Goal: Information Seeking & Learning: Learn about a topic

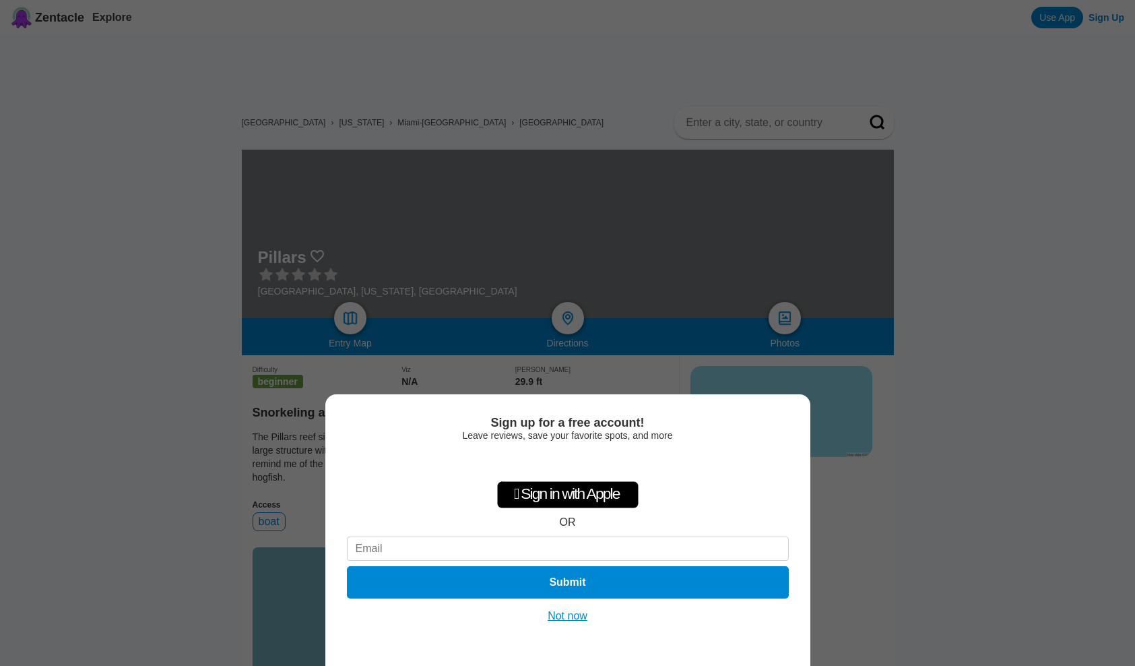
click at [579, 616] on button "Not now" at bounding box center [568, 615] width 48 height 13
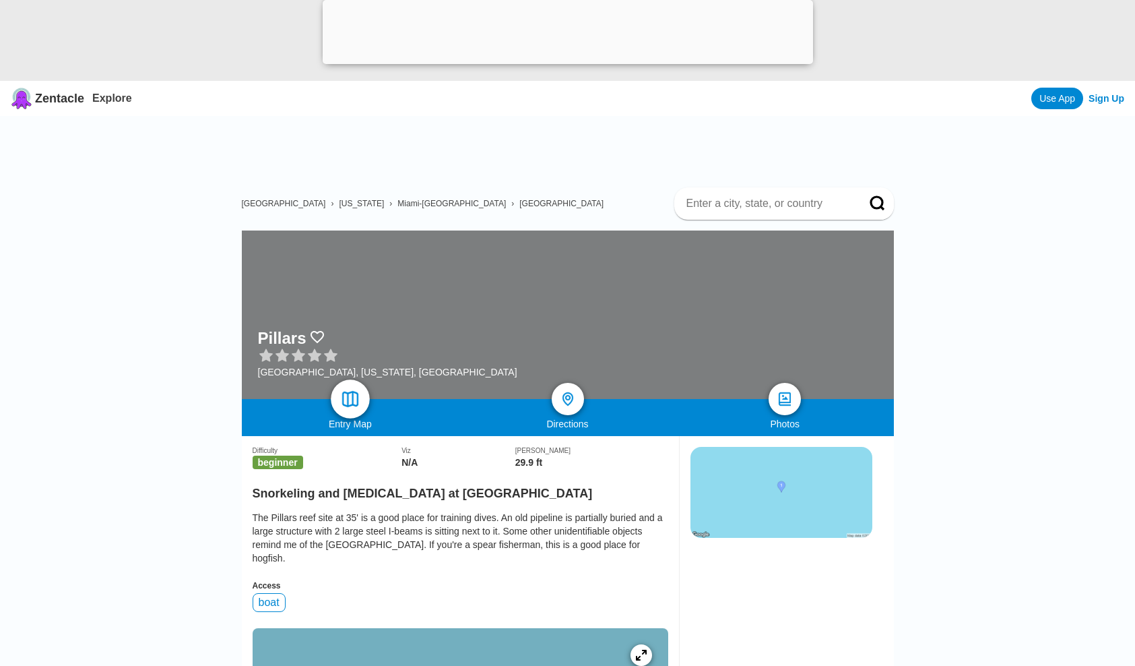
click at [358, 400] on img at bounding box center [350, 399] width 20 height 20
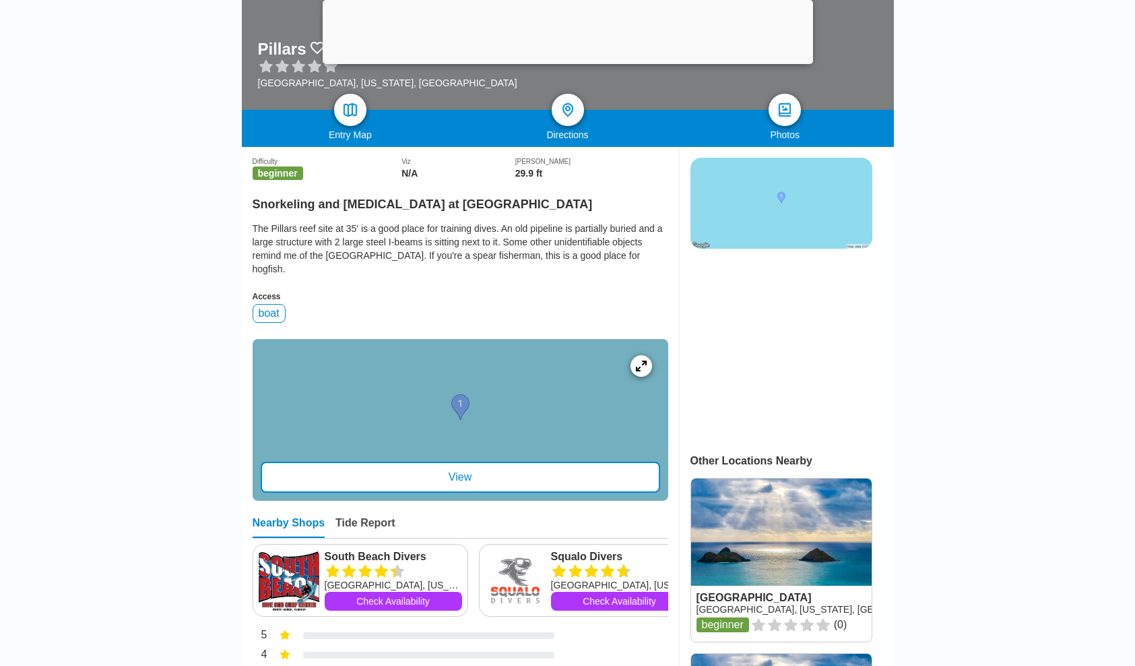
scroll to position [300, 0]
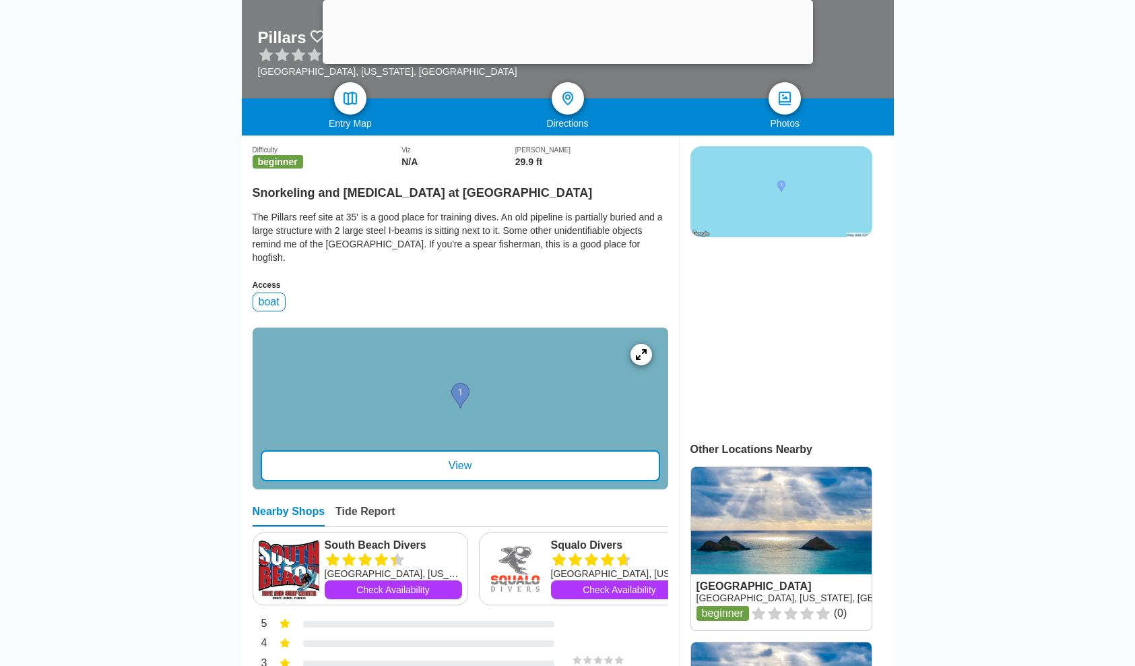
click at [464, 481] on div "View" at bounding box center [461, 465] width 400 height 31
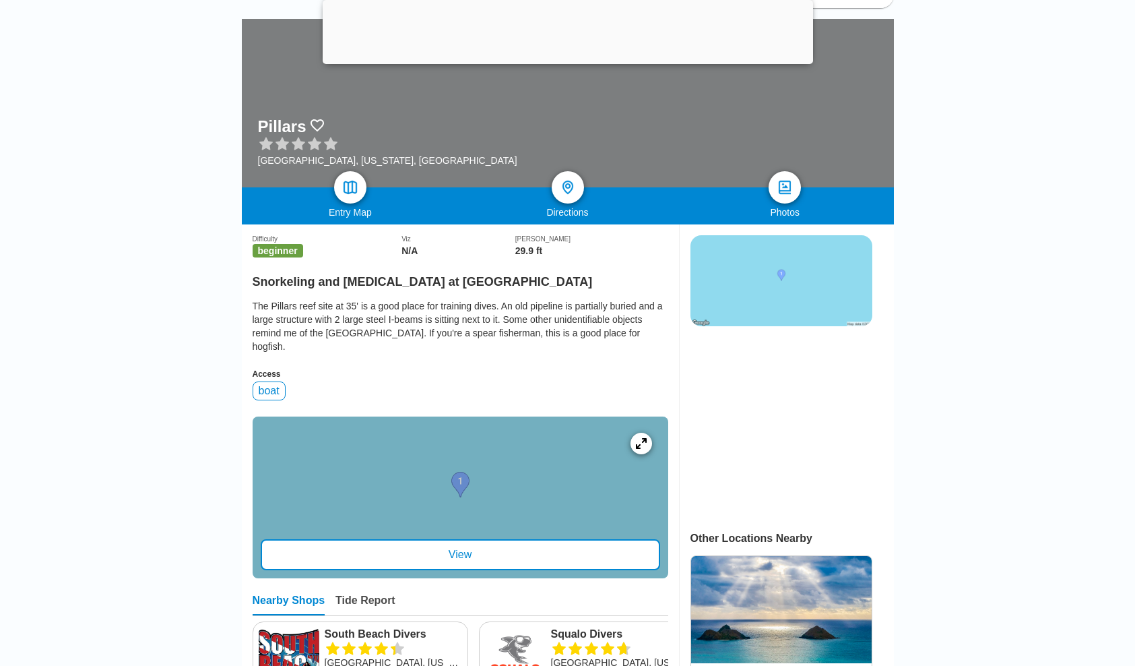
scroll to position [222, 0]
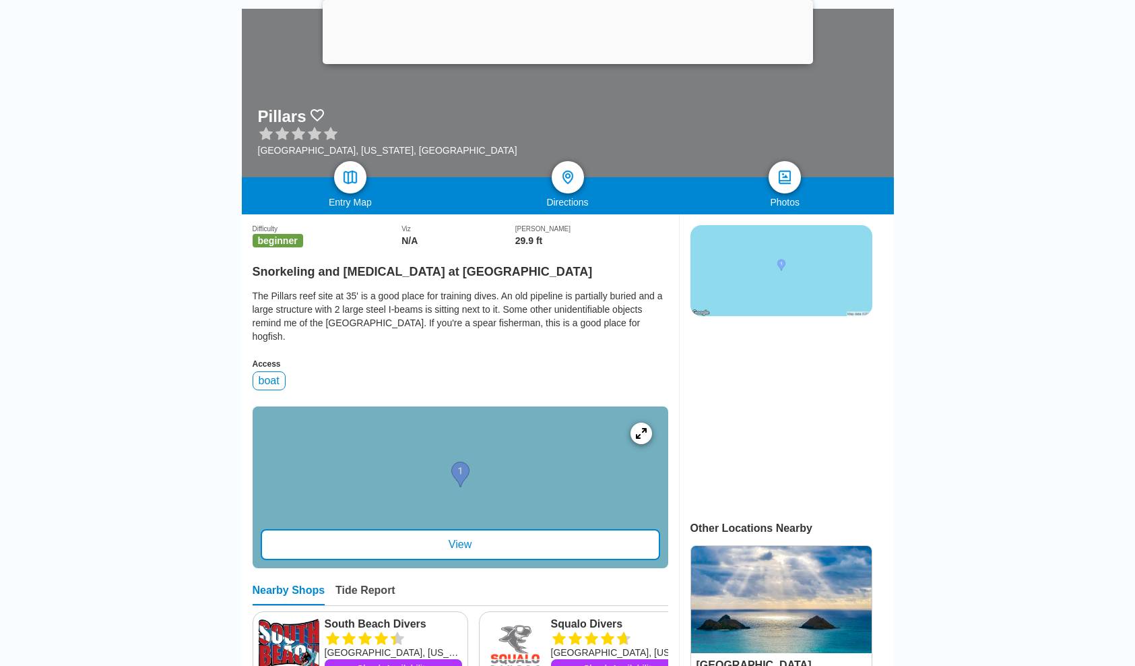
click at [779, 278] on img at bounding box center [782, 270] width 182 height 91
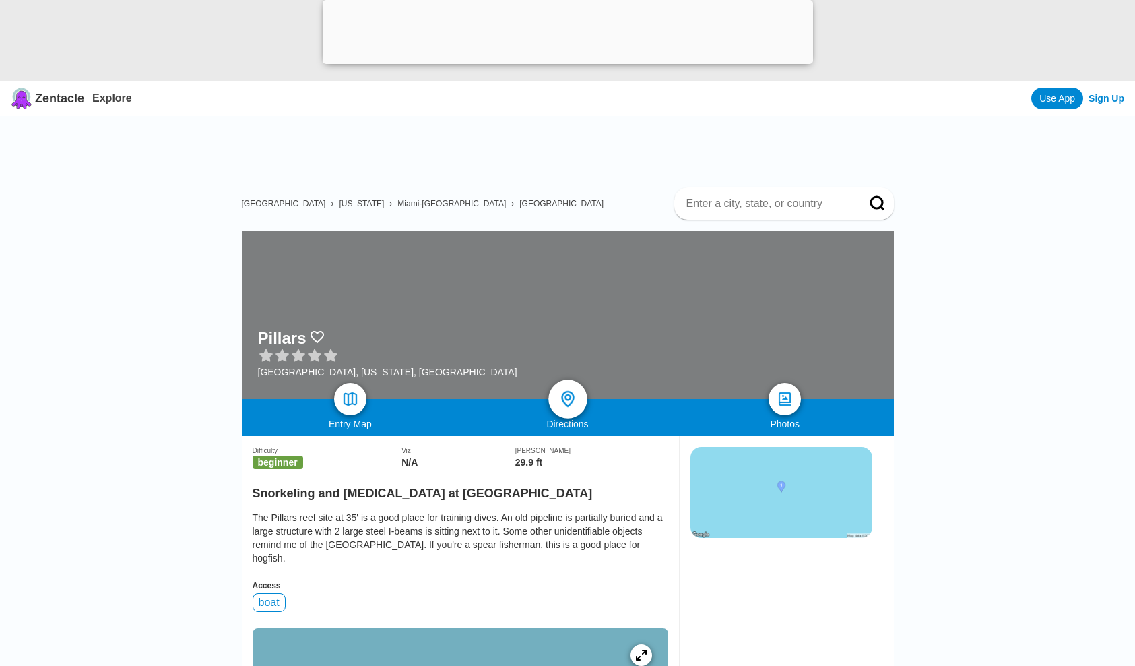
click at [567, 400] on img at bounding box center [568, 399] width 20 height 20
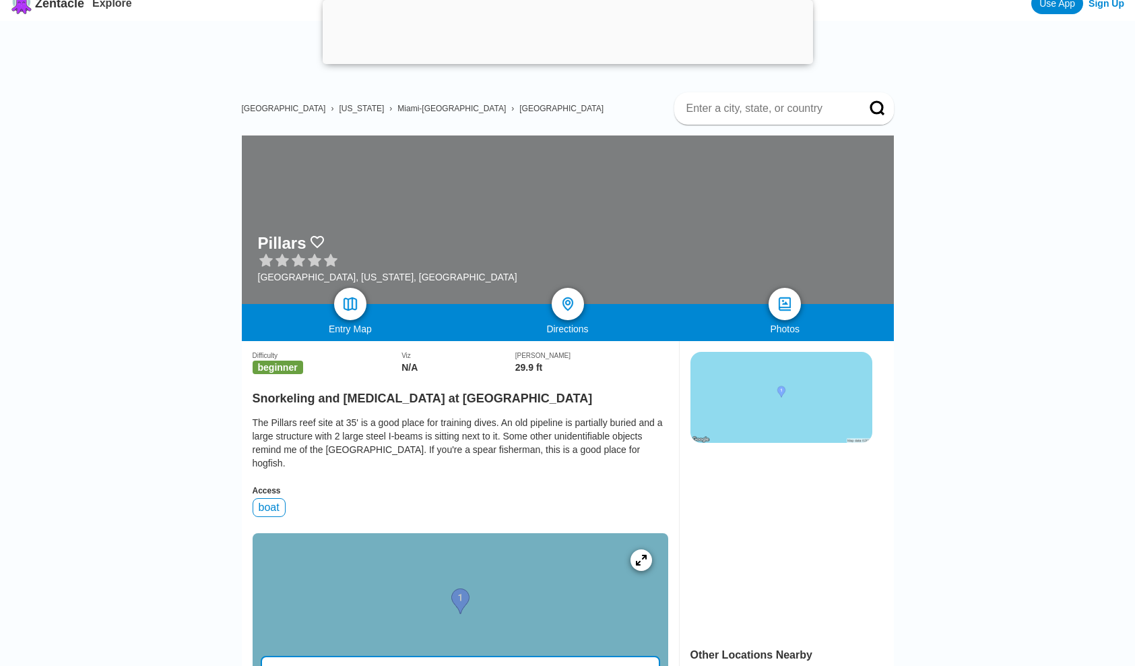
scroll to position [98, 0]
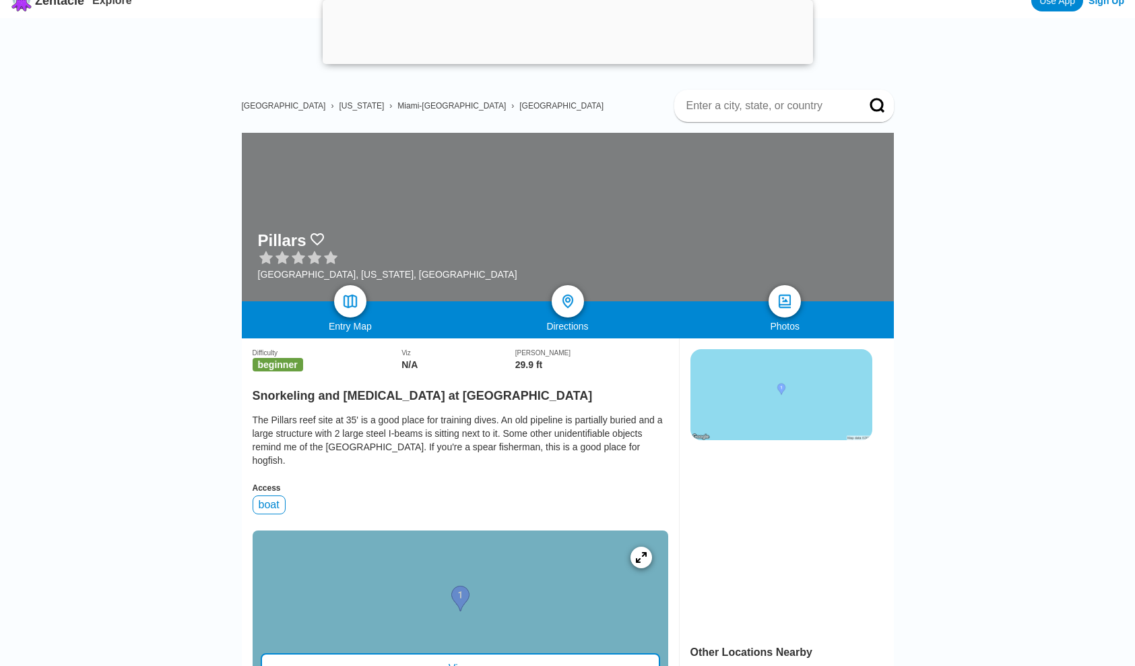
click at [452, 400] on h2 "Snorkeling and Scuba Diving at Pillars" at bounding box center [461, 392] width 416 height 22
drag, startPoint x: 255, startPoint y: 397, endPoint x: 469, endPoint y: 393, distance: 213.6
click at [469, 393] on h2 "Snorkeling and Scuba Diving at Pillars" at bounding box center [461, 392] width 416 height 22
copy h2 "Snorkeling and Scuba Diving at Pillars"
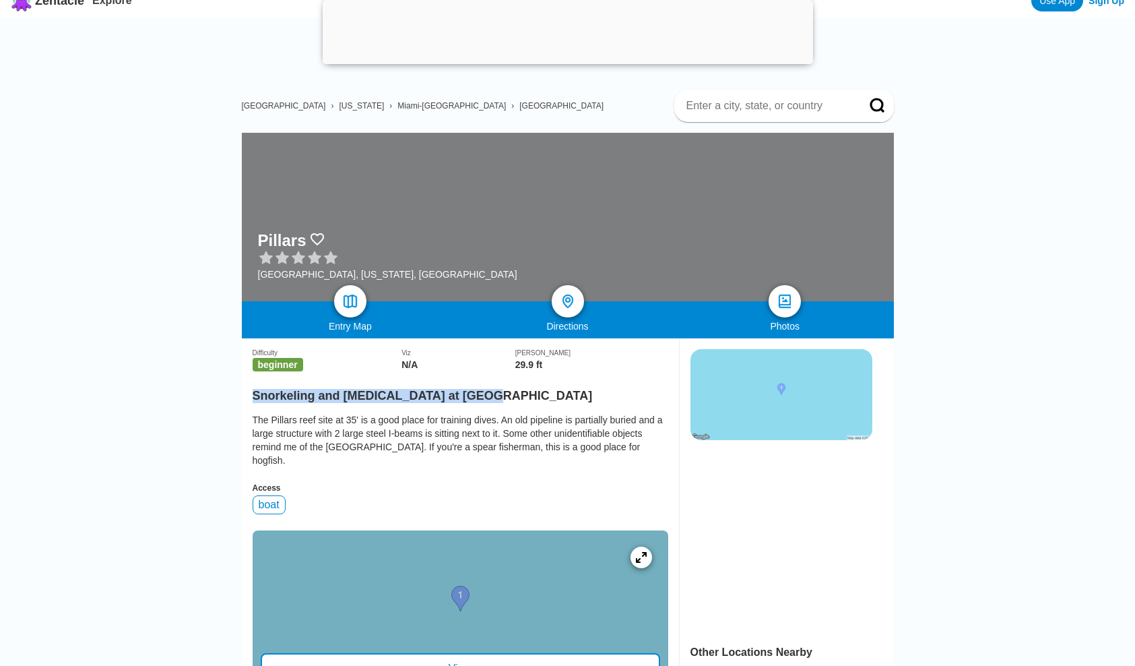
click at [519, 107] on span "[GEOGRAPHIC_DATA]" at bounding box center [561, 105] width 84 height 9
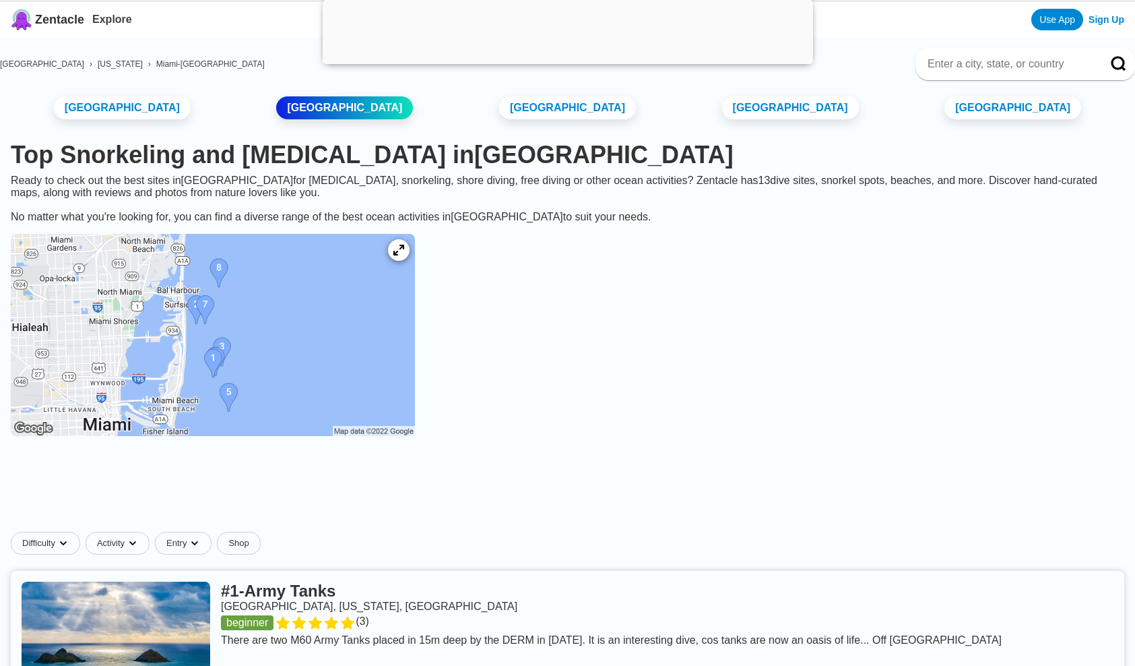
scroll to position [82, 0]
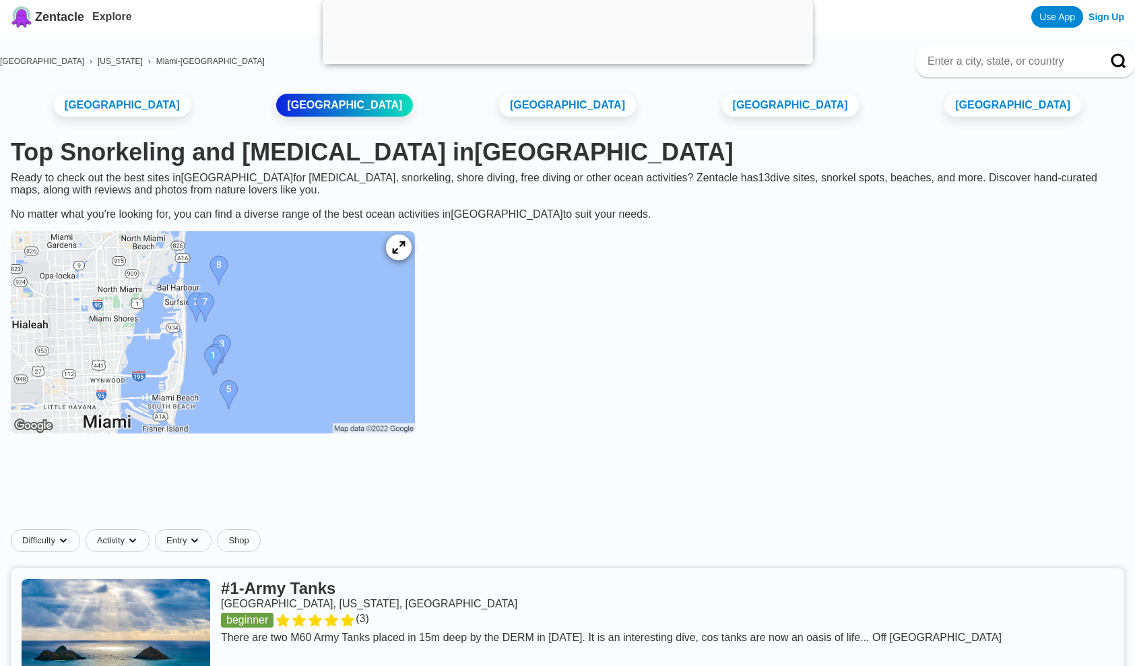
click at [405, 254] on icon at bounding box center [398, 247] width 13 height 13
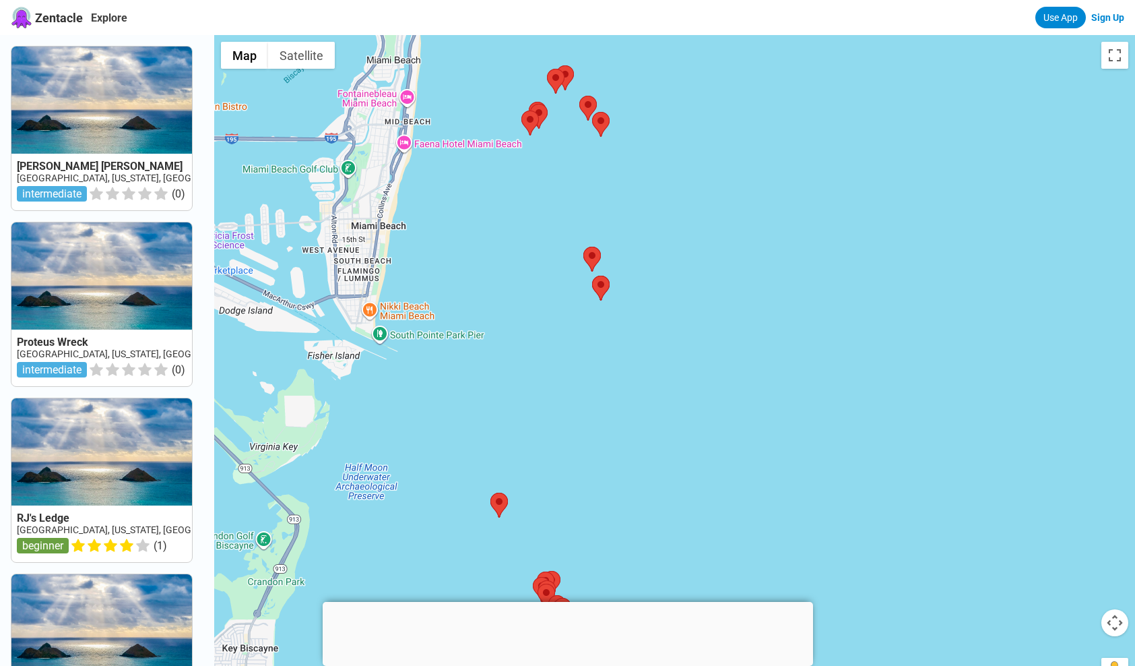
drag, startPoint x: 563, startPoint y: 345, endPoint x: 561, endPoint y: 454, distance: 109.2
click at [561, 454] on div at bounding box center [674, 368] width 921 height 666
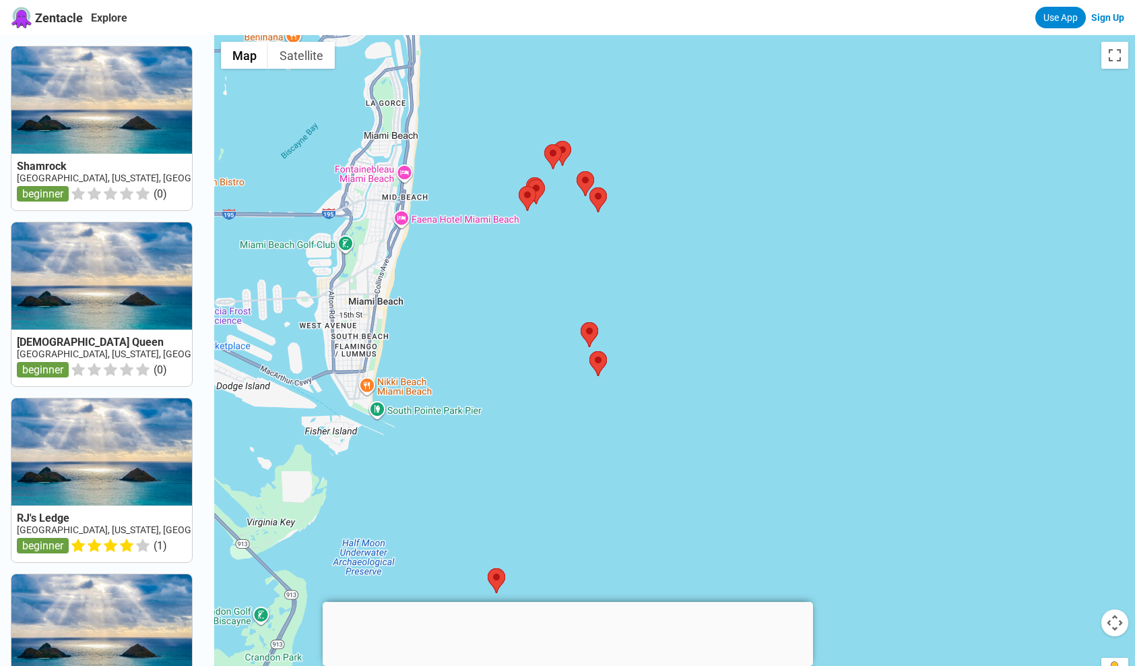
drag, startPoint x: 566, startPoint y: 311, endPoint x: 563, endPoint y: 384, distance: 72.8
click at [563, 384] on div at bounding box center [674, 368] width 921 height 666
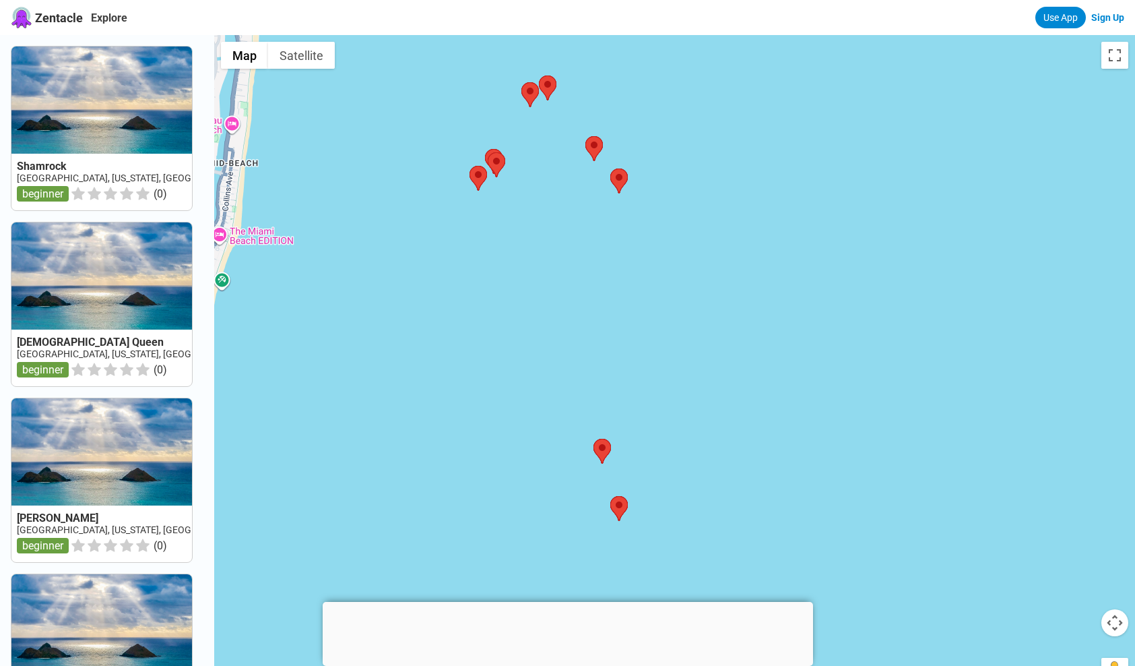
drag, startPoint x: 592, startPoint y: 176, endPoint x: 616, endPoint y: 336, distance: 161.5
click at [615, 336] on div at bounding box center [674, 368] width 921 height 666
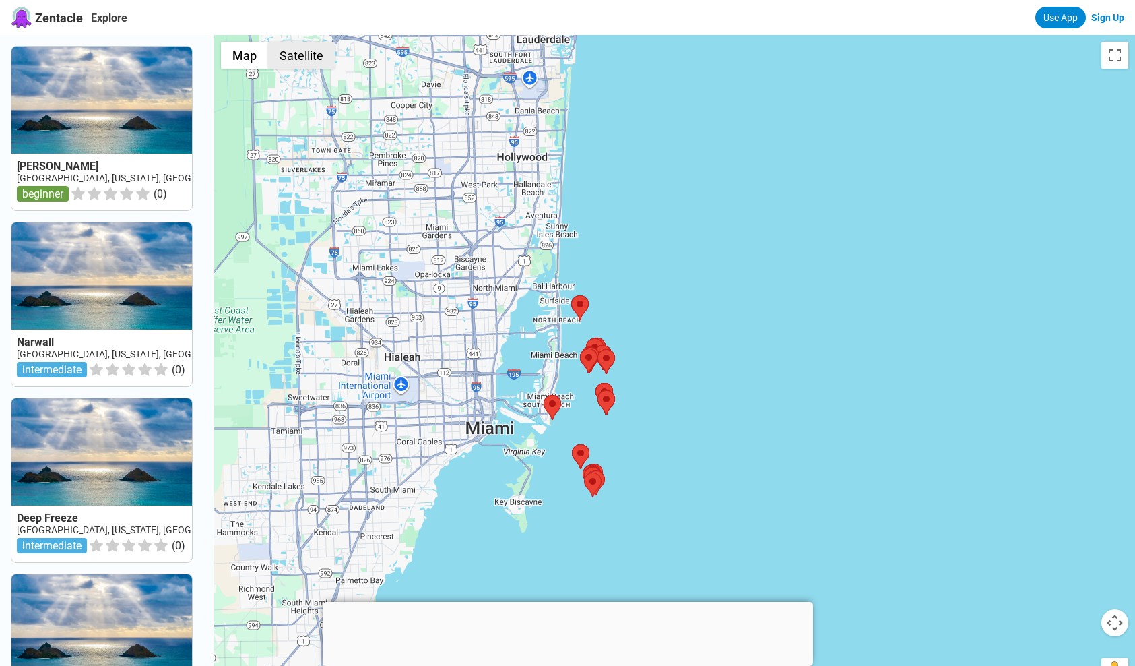
click at [316, 58] on button "Satellite" at bounding box center [301, 55] width 67 height 27
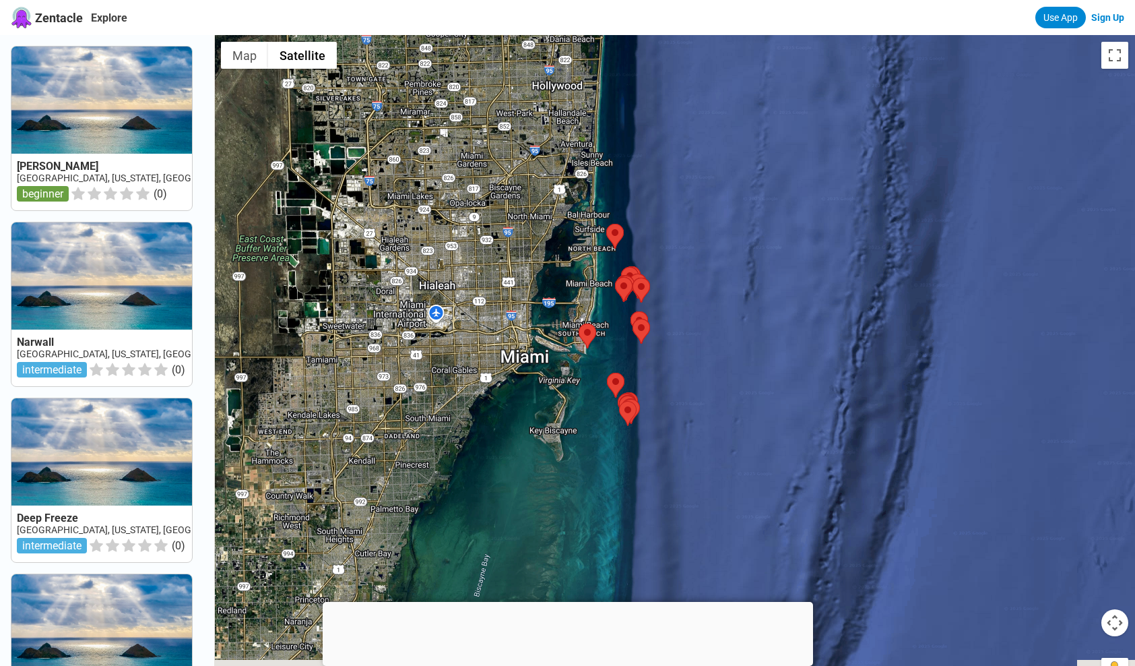
drag, startPoint x: 637, startPoint y: 449, endPoint x: 673, endPoint y: 371, distance: 86.2
click at [673, 373] on div at bounding box center [674, 368] width 921 height 666
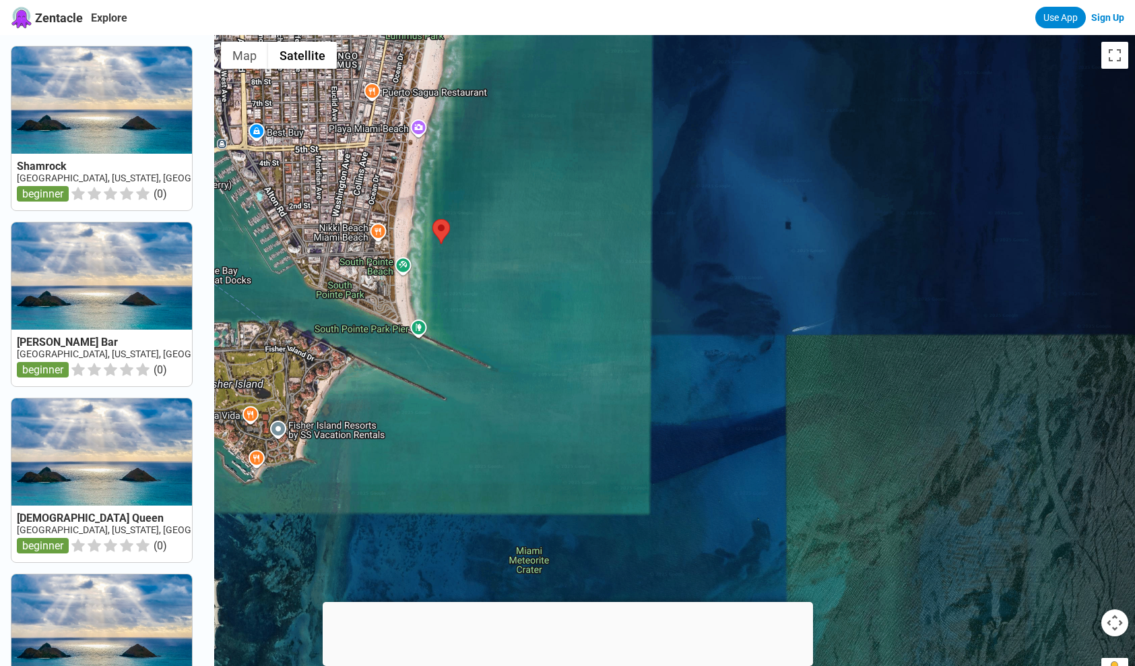
drag, startPoint x: 340, startPoint y: 381, endPoint x: 565, endPoint y: 352, distance: 226.9
click at [565, 352] on div at bounding box center [674, 368] width 921 height 666
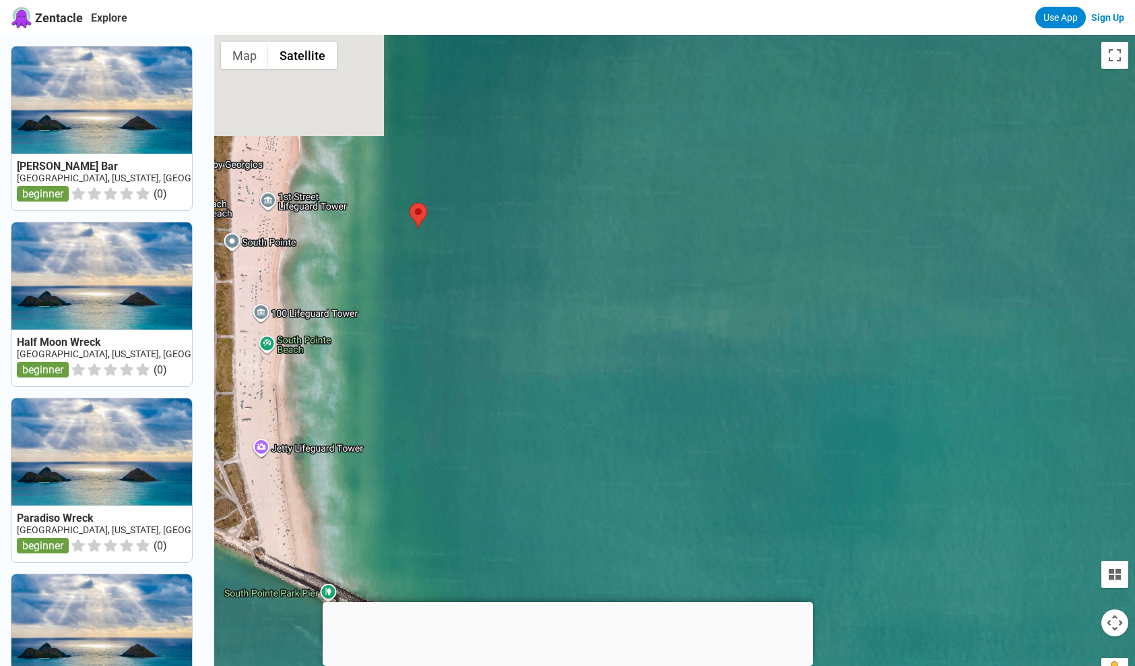
drag, startPoint x: 425, startPoint y: 181, endPoint x: 424, endPoint y: 309, distance: 127.3
click at [424, 309] on div at bounding box center [674, 368] width 921 height 666
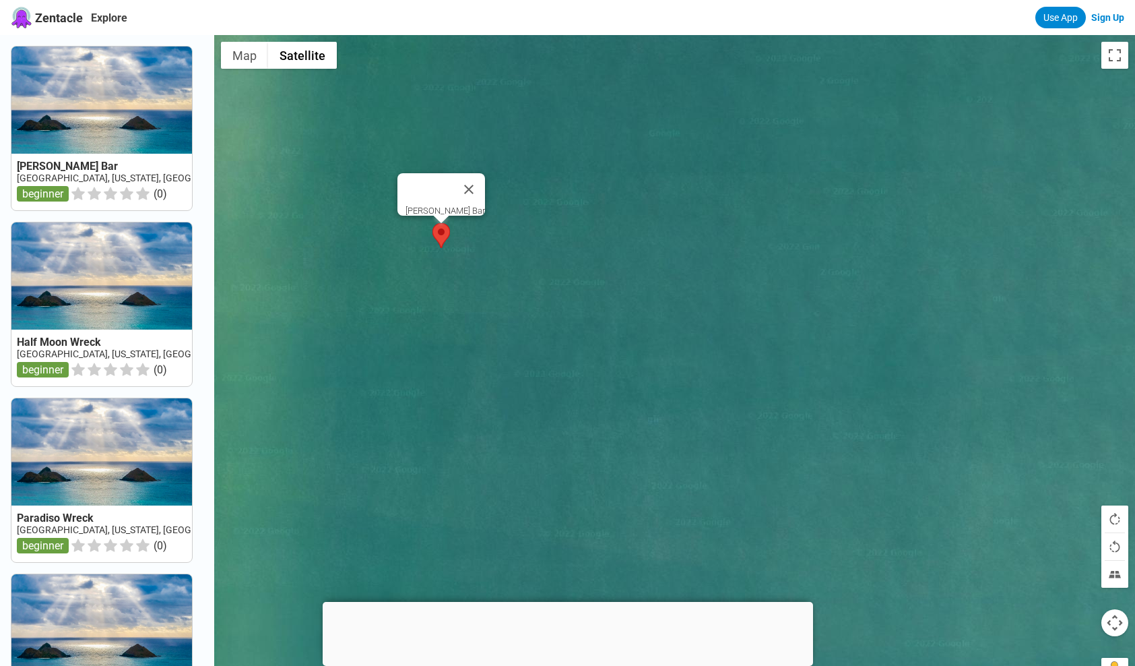
click at [433, 223] on area at bounding box center [433, 223] width 0 height 0
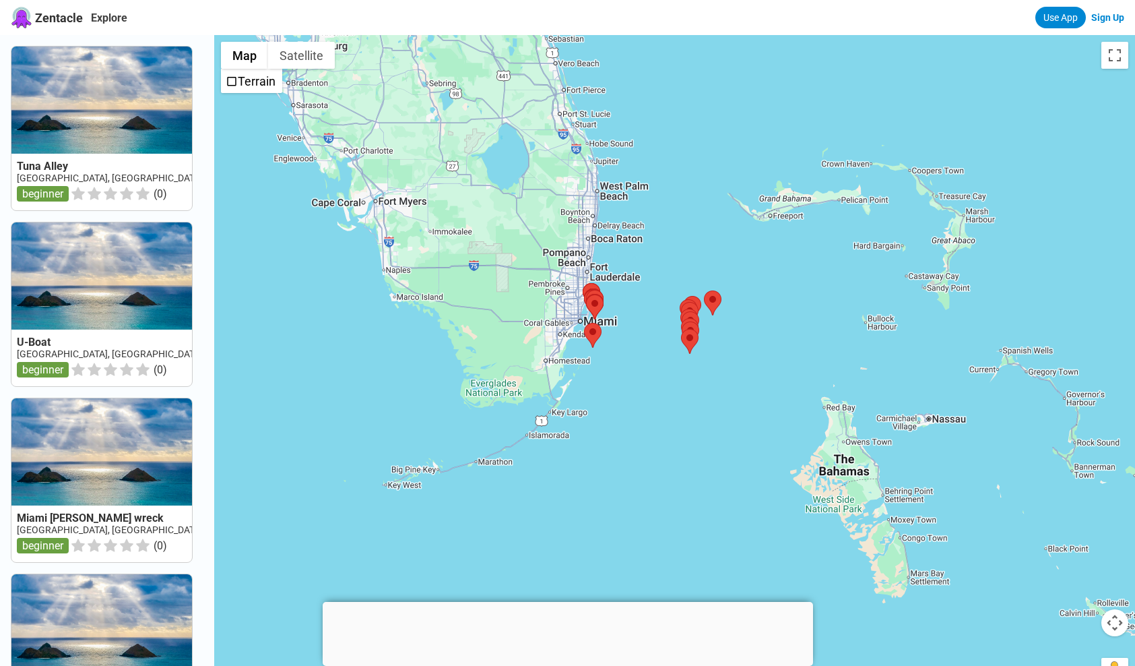
click at [65, 18] on span "Zentacle" at bounding box center [59, 18] width 48 height 14
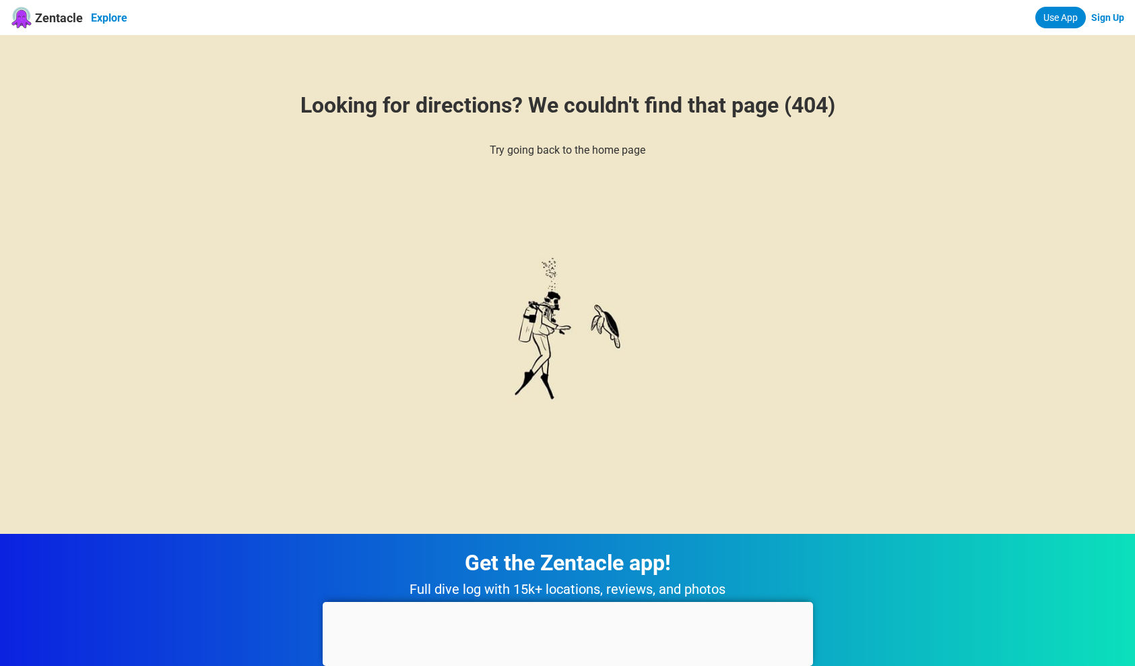
click at [122, 19] on link "Explore" at bounding box center [109, 17] width 36 height 13
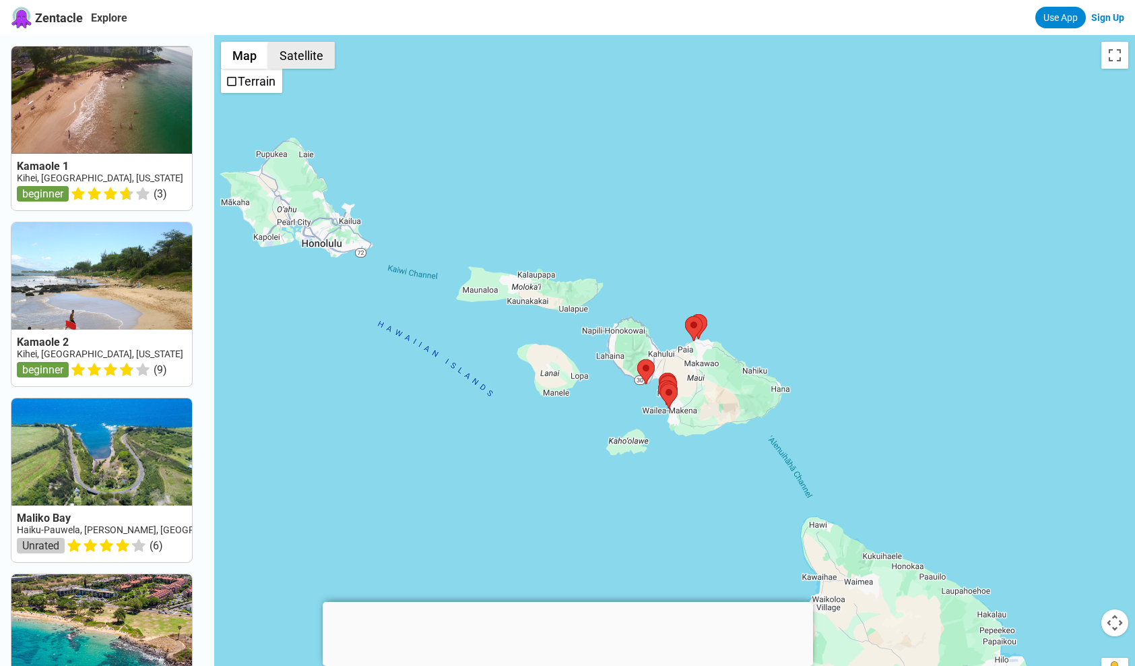
click at [299, 59] on button "Satellite" at bounding box center [301, 55] width 67 height 27
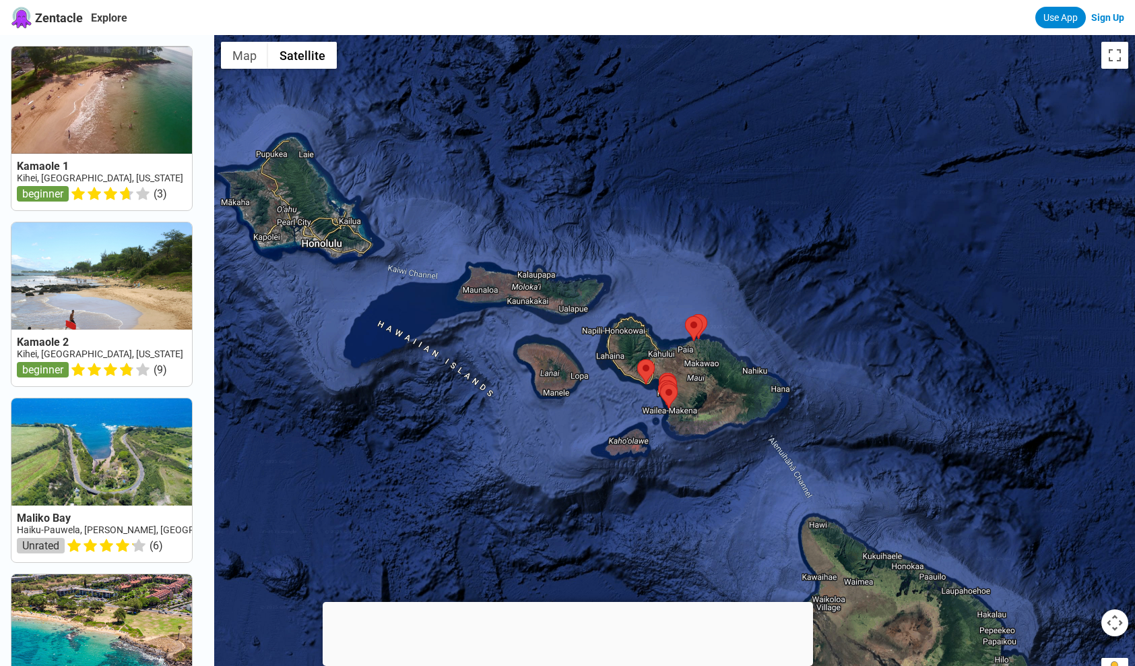
click at [760, 426] on div at bounding box center [674, 368] width 921 height 666
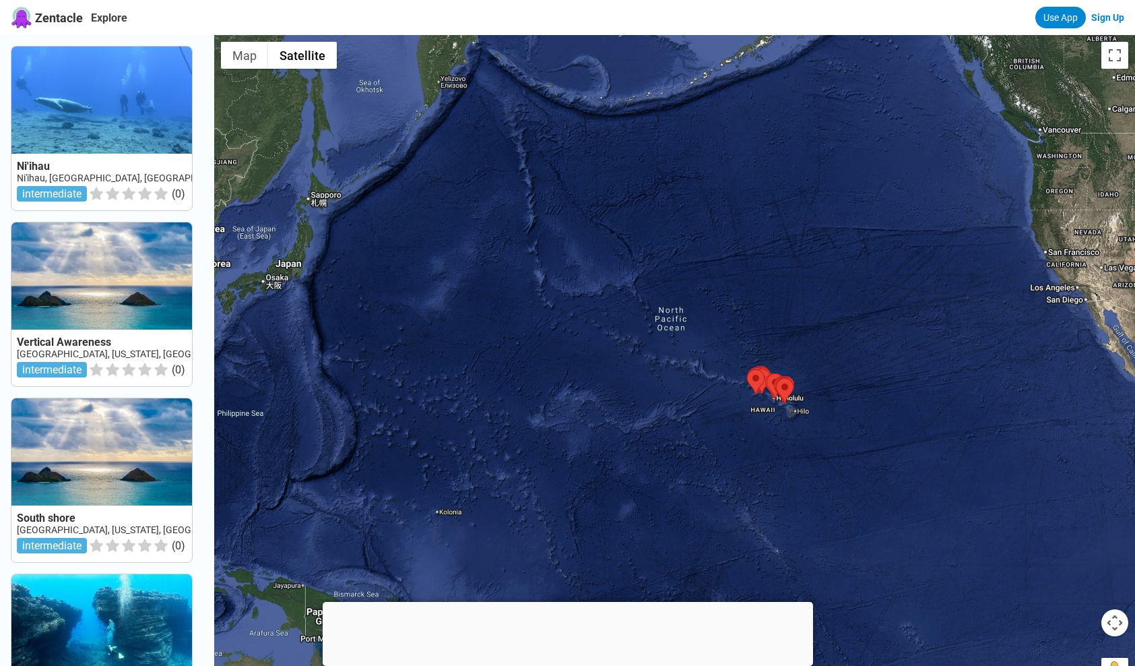
drag, startPoint x: 845, startPoint y: 445, endPoint x: 598, endPoint y: 433, distance: 247.5
click at [598, 433] on div at bounding box center [674, 368] width 921 height 666
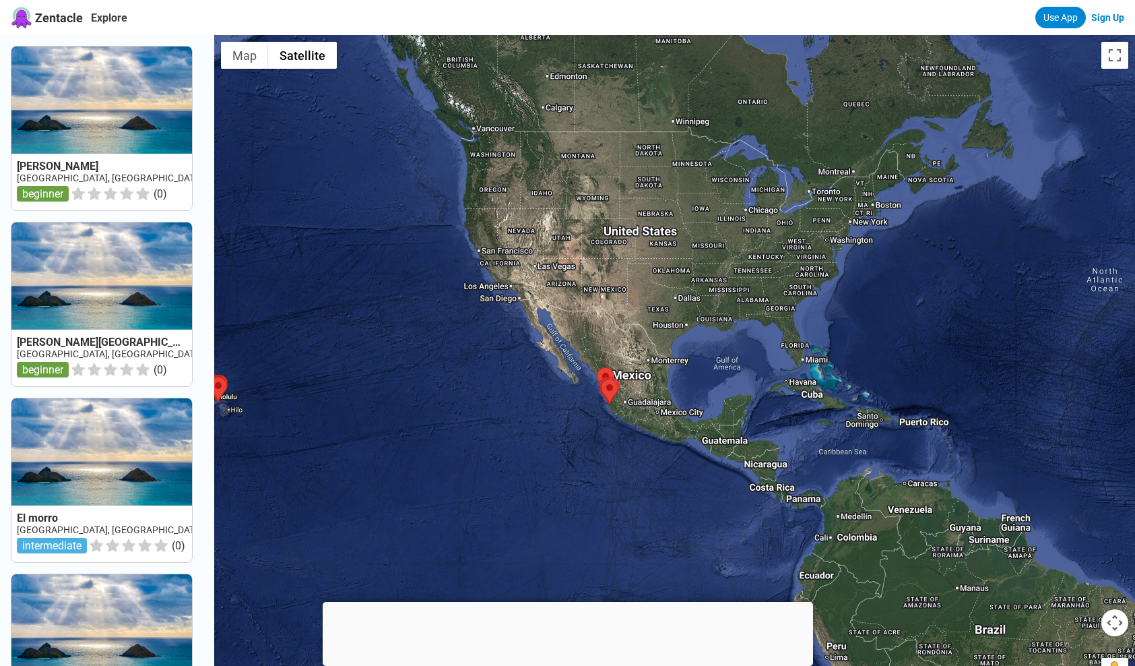
drag, startPoint x: 812, startPoint y: 467, endPoint x: 610, endPoint y: 515, distance: 207.8
click at [610, 515] on div at bounding box center [674, 368] width 921 height 666
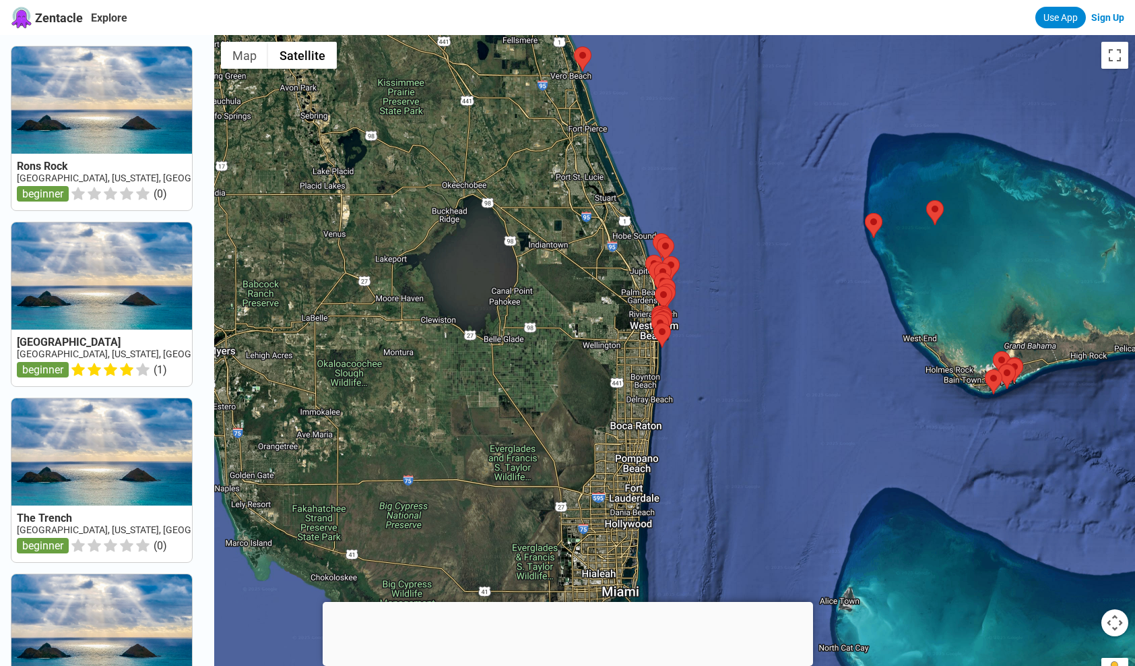
drag, startPoint x: 677, startPoint y: 485, endPoint x: 677, endPoint y: 456, distance: 29.0
click at [677, 456] on div at bounding box center [674, 368] width 921 height 666
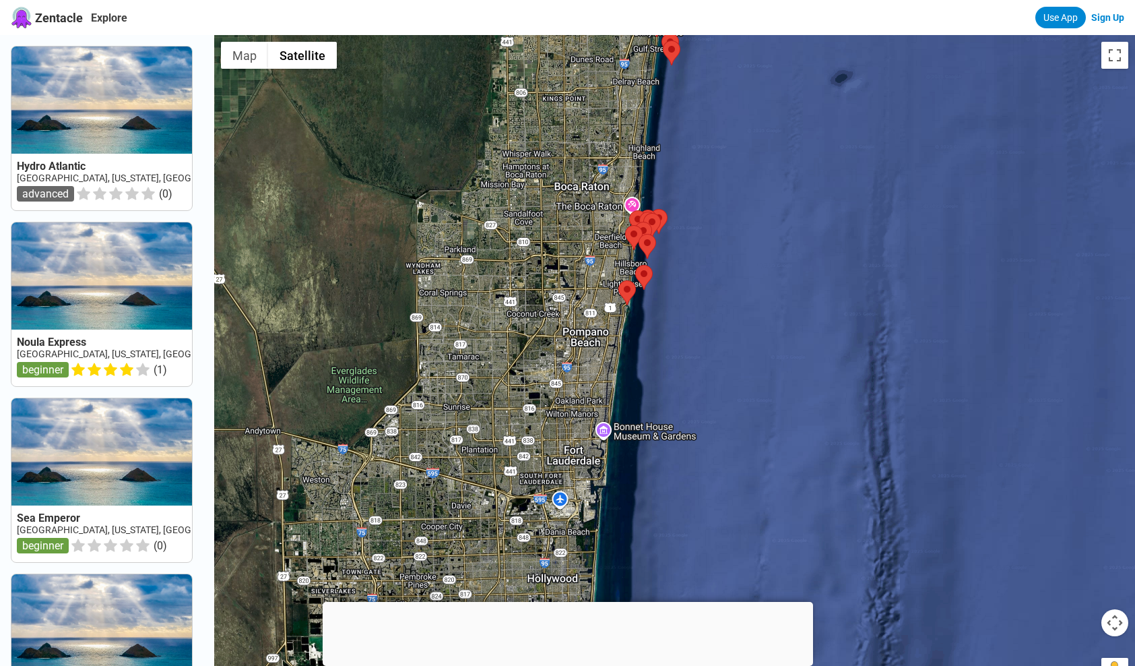
drag, startPoint x: 572, startPoint y: 509, endPoint x: 643, endPoint y: 356, distance: 167.9
click at [643, 356] on div at bounding box center [674, 368] width 921 height 666
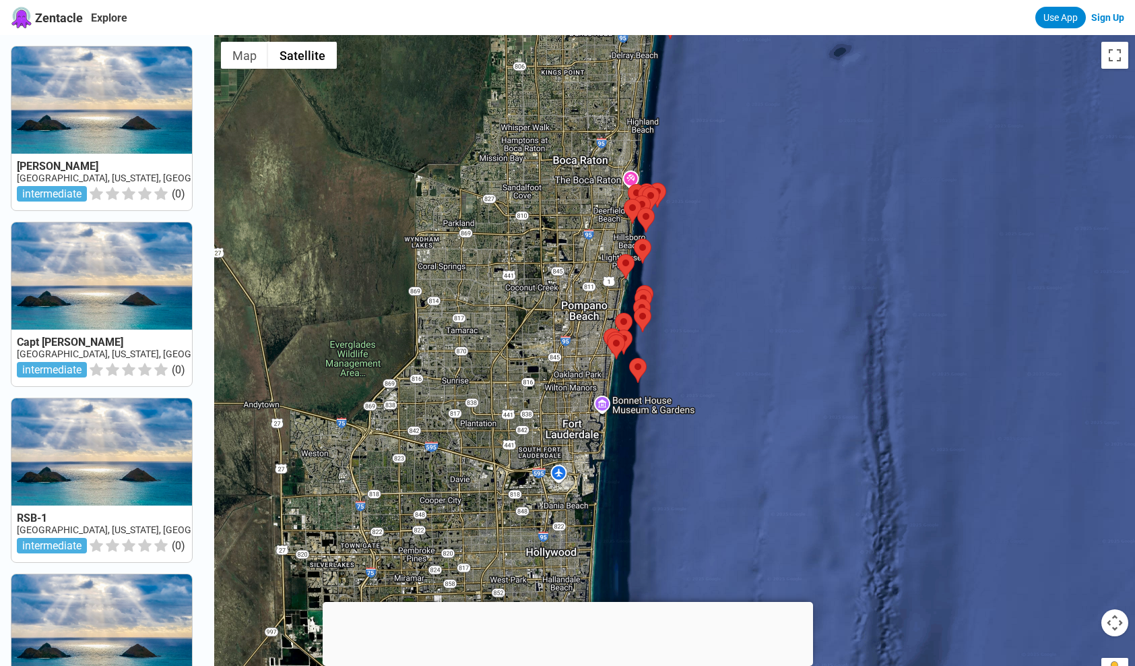
drag, startPoint x: 637, startPoint y: 523, endPoint x: 637, endPoint y: 496, distance: 26.9
click at [637, 496] on div at bounding box center [674, 368] width 921 height 666
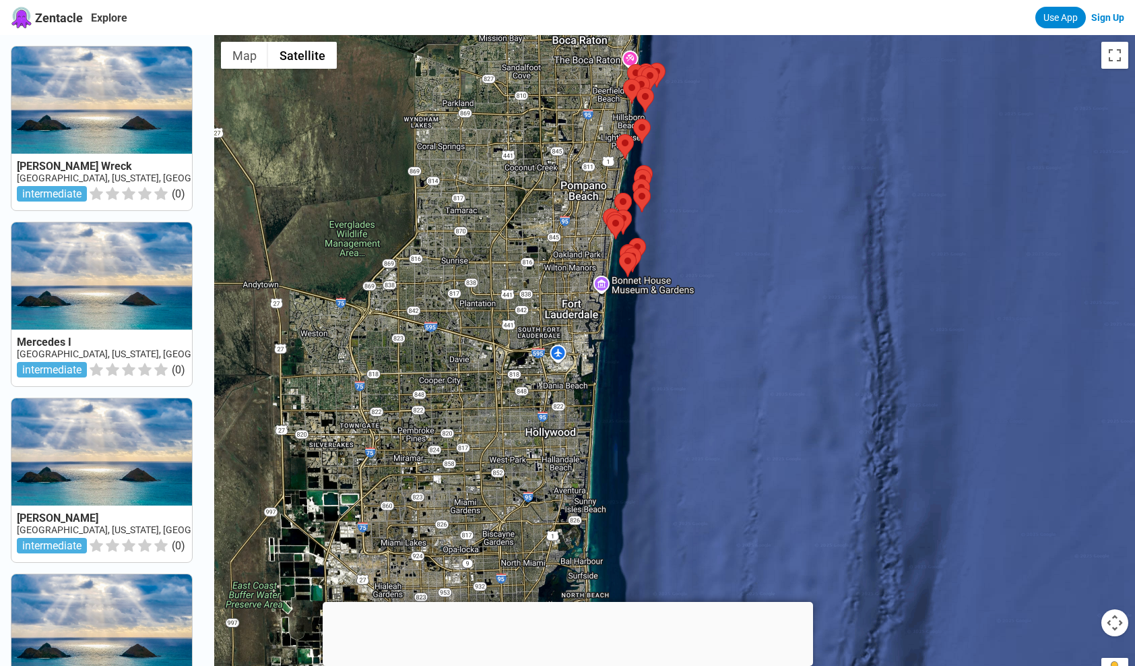
drag, startPoint x: 637, startPoint y: 496, endPoint x: 636, endPoint y: 370, distance: 126.0
click at [636, 370] on div at bounding box center [674, 368] width 921 height 666
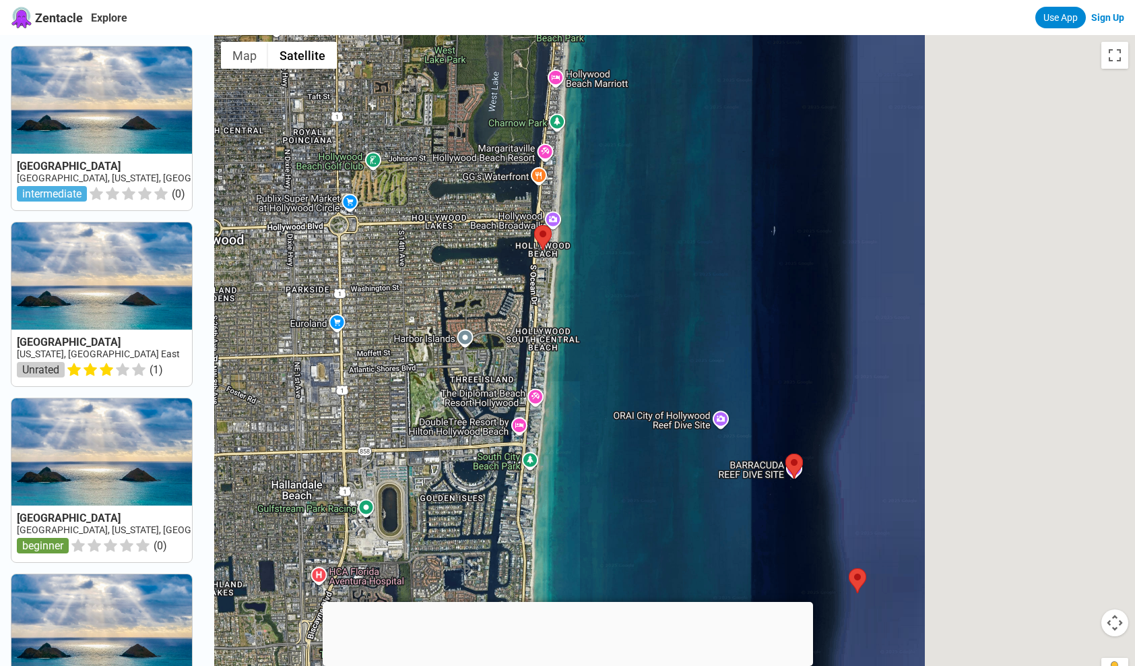
click at [724, 423] on div at bounding box center [674, 368] width 921 height 666
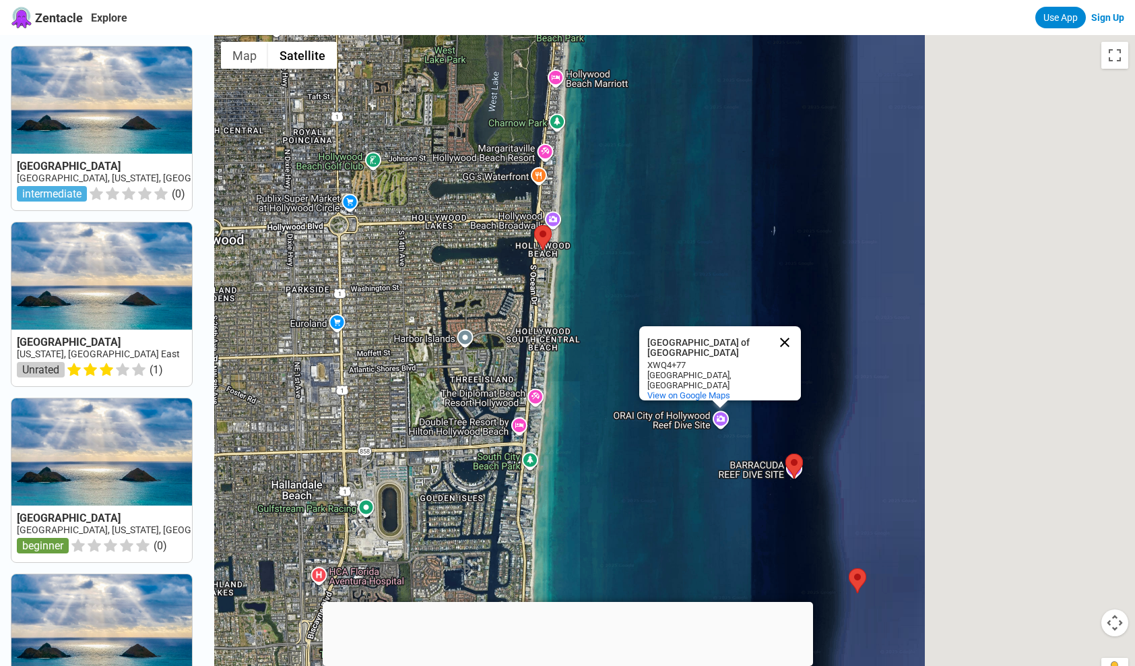
click at [798, 338] on button "Close" at bounding box center [785, 342] width 32 height 32
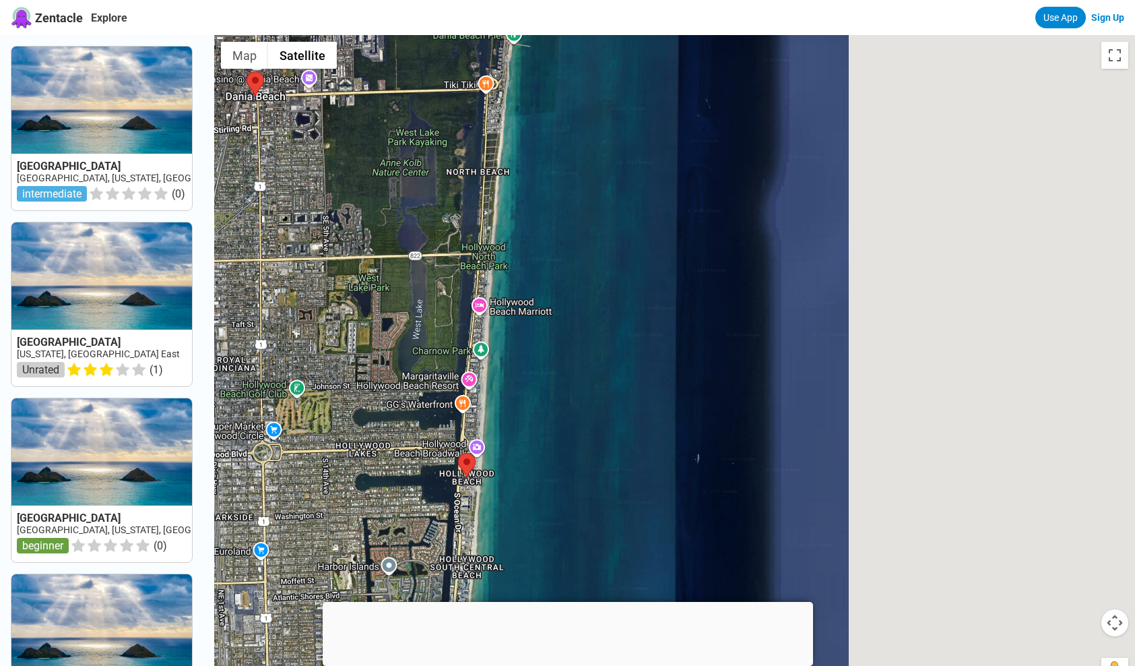
drag, startPoint x: 682, startPoint y: 241, endPoint x: 681, endPoint y: 537, distance: 295.8
click at [681, 537] on div at bounding box center [674, 368] width 921 height 666
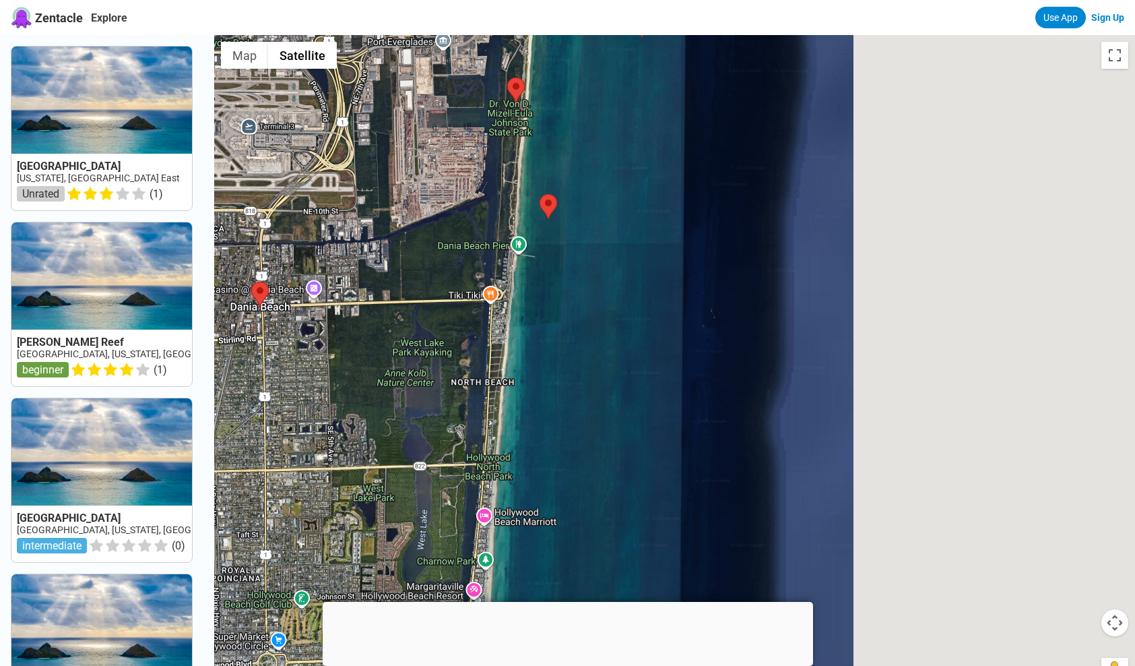
drag, startPoint x: 605, startPoint y: 239, endPoint x: 610, endPoint y: 406, distance: 167.2
click at [610, 406] on div at bounding box center [674, 368] width 921 height 666
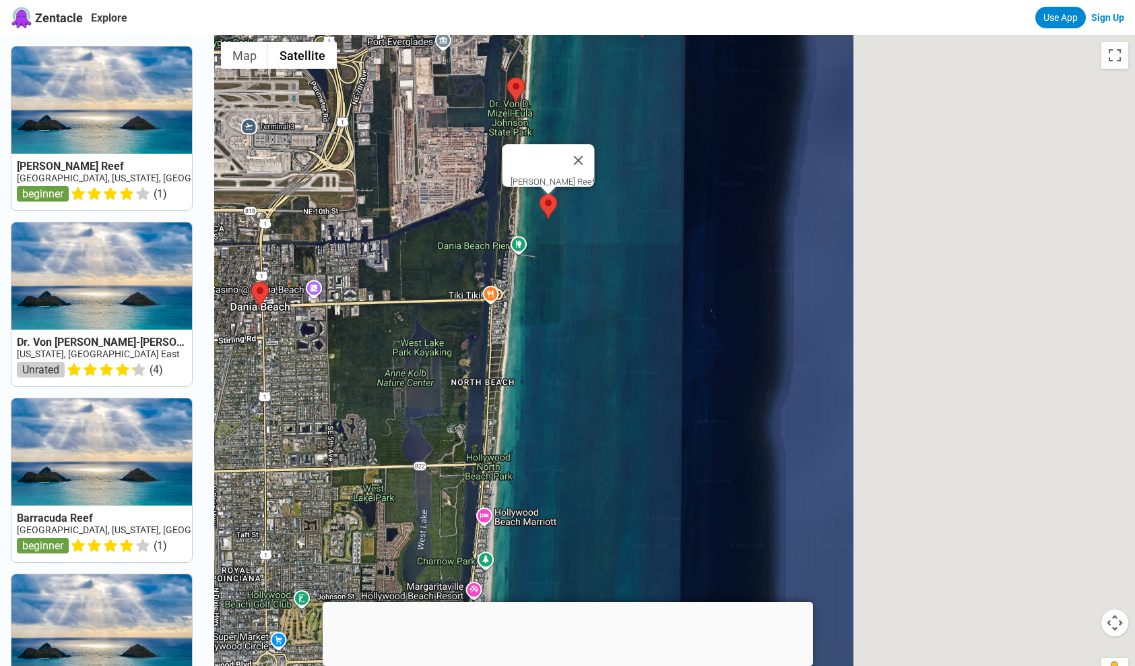
click at [540, 194] on area at bounding box center [540, 194] width 0 height 0
